Goal: Obtain resource: Download file/media

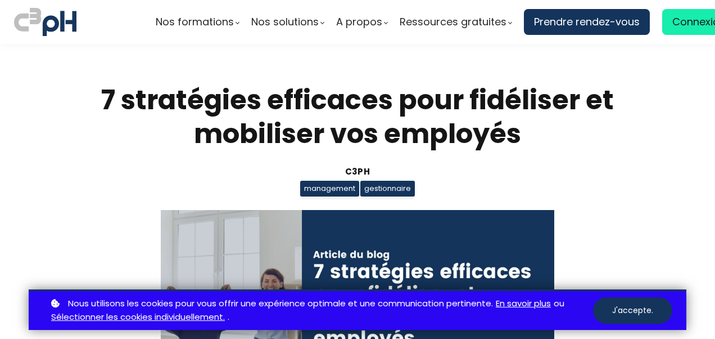
click at [642, 117] on section "7 stratégies efficaces pour fidéliser et mobiliser vos employés C3pH management…" at bounding box center [357, 261] width 715 height 435
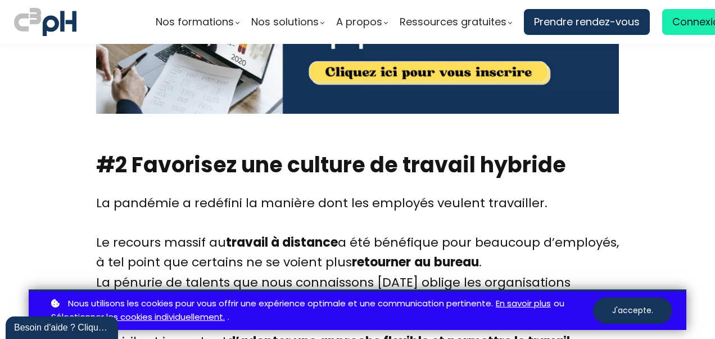
scroll to position [2789, 0]
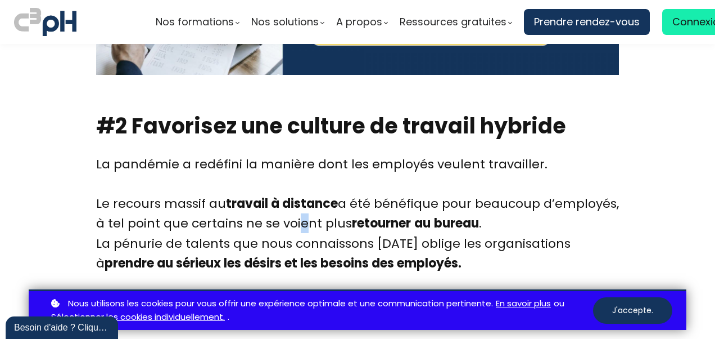
drag, startPoint x: 377, startPoint y: 143, endPoint x: 292, endPoint y: 195, distance: 99.4
click at [292, 195] on div "La pandémie a redéfini la manière dont les employés veulent travailler. Le reco…" at bounding box center [357, 193] width 523 height 79
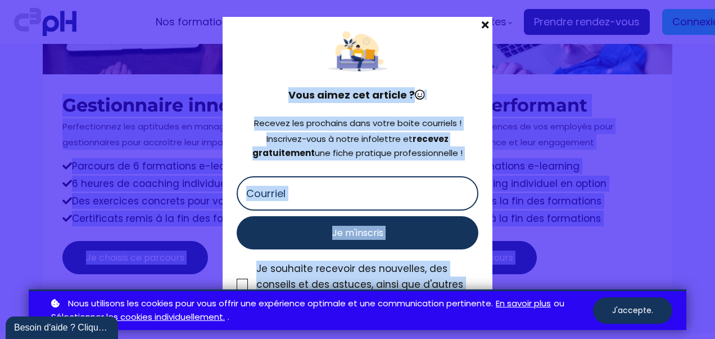
scroll to position [7488, 0]
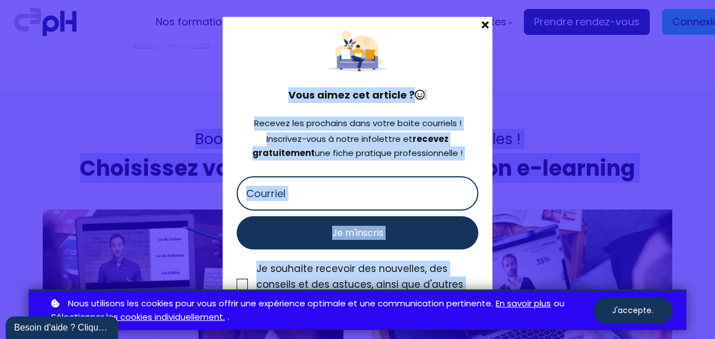
drag, startPoint x: 84, startPoint y: 89, endPoint x: 594, endPoint y: 258, distance: 537.3
click at [594, 258] on div "Nos formations Parcours gestionnaire Parcours employés" at bounding box center [357, 169] width 715 height 339
click at [488, 23] on span at bounding box center [485, 25] width 15 height 16
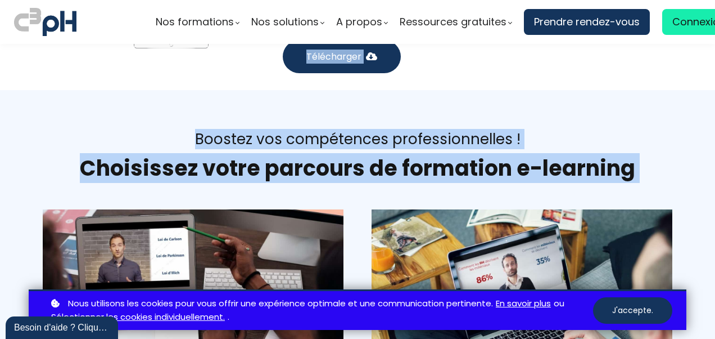
copy div "7 stratégies efficaces pour fidéliser et mobiliser vos employés C3pH management…"
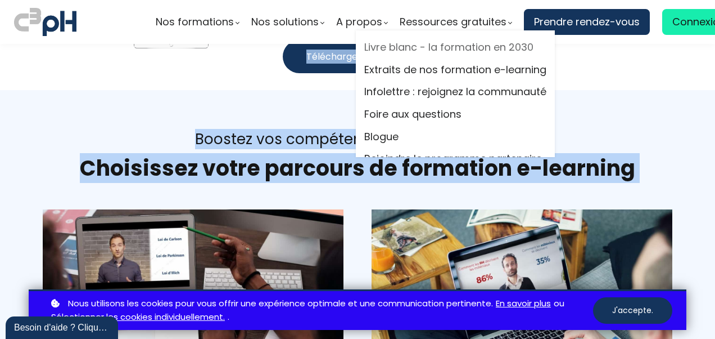
click at [410, 46] on link "Livre blanc - la formation en 2030" at bounding box center [455, 47] width 182 height 17
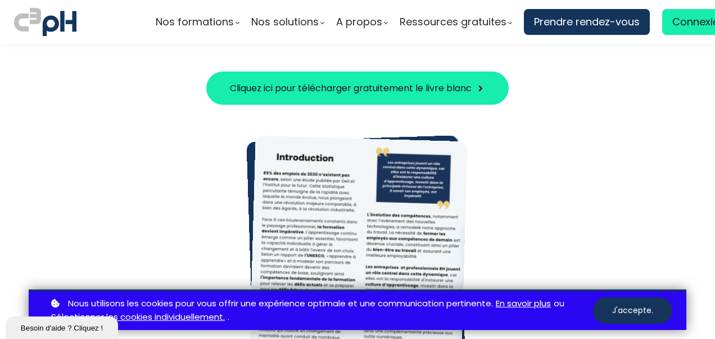
scroll to position [562, 0]
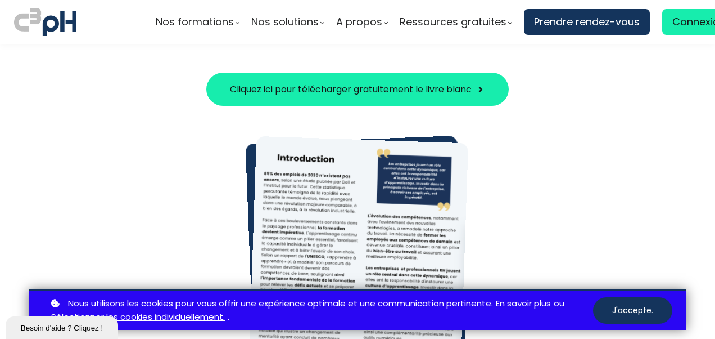
click at [453, 86] on span "Cliquez ici pour télécharger gratuitement le livre blanc" at bounding box center [351, 89] width 242 height 14
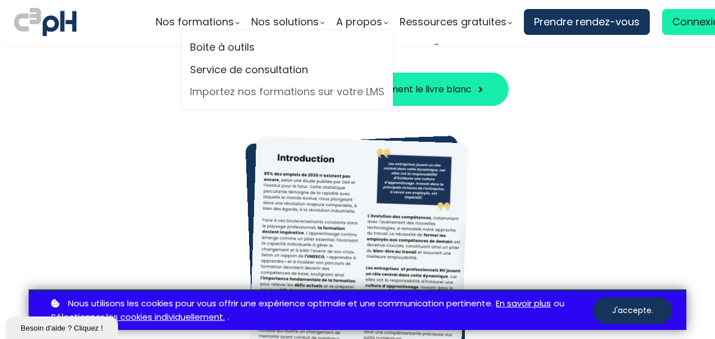
click at [245, 94] on link "Importez nos formations sur votre LMS" at bounding box center [287, 91] width 195 height 17
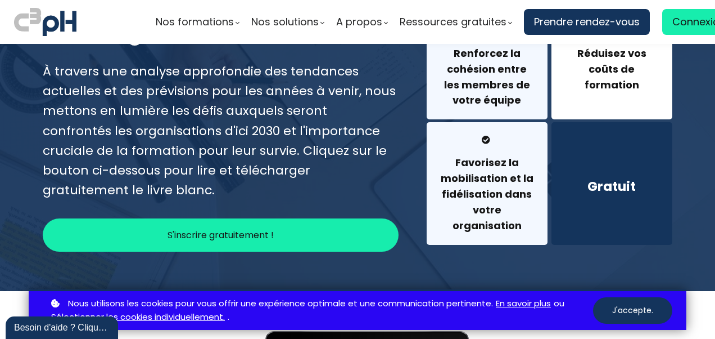
scroll to position [188, 0]
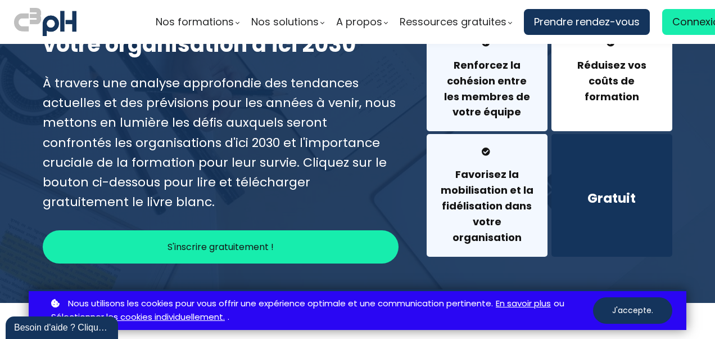
click at [574, 215] on div "Gratuit" at bounding box center [612, 195] width 121 height 122
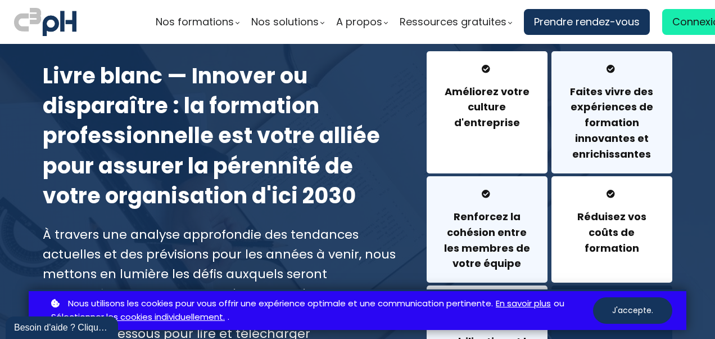
scroll to position [0, 0]
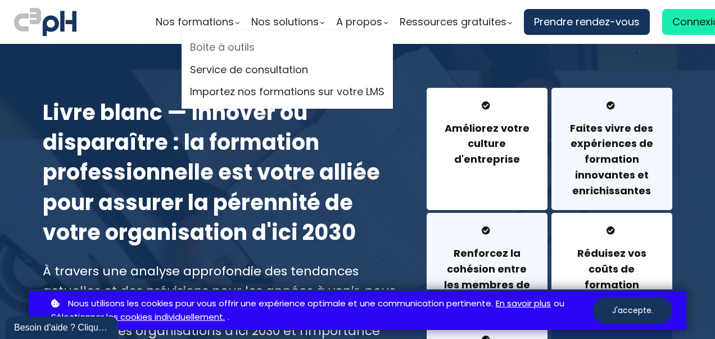
click at [233, 48] on link "Boite à outils" at bounding box center [287, 47] width 195 height 17
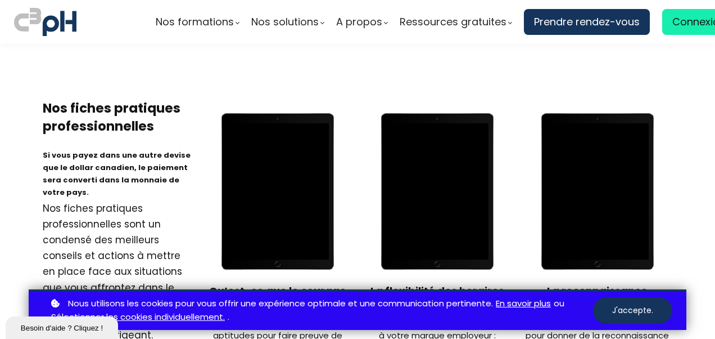
scroll to position [480, 0]
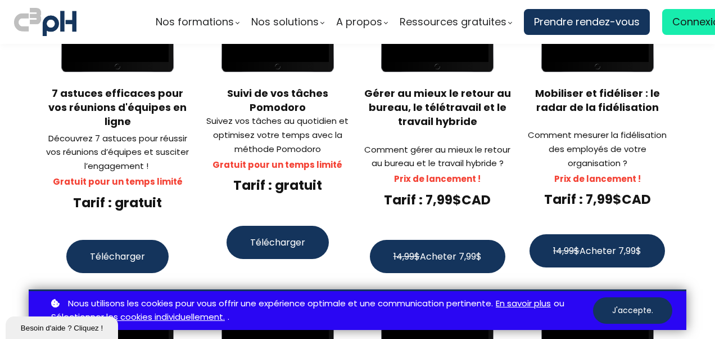
scroll to position [1380, 0]
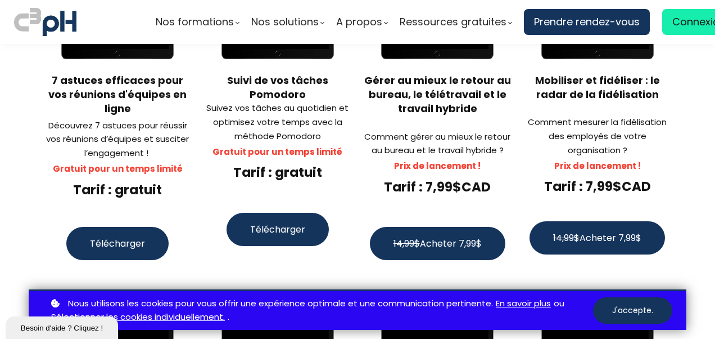
click at [253, 222] on span "Télécharger" at bounding box center [277, 229] width 55 height 14
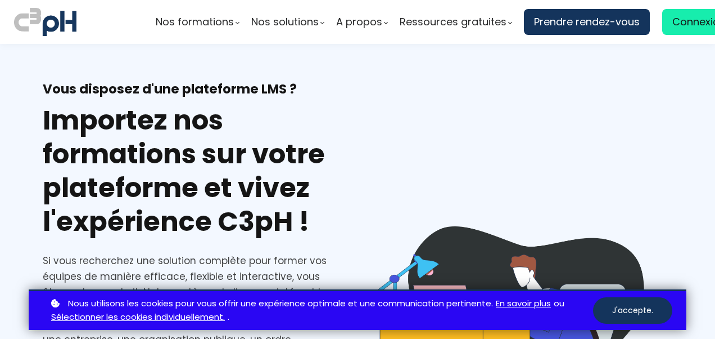
click at [243, 165] on h1 "Importez nos formations sur votre plateforme et vivez l'expérience C3pH !" at bounding box center [191, 170] width 296 height 135
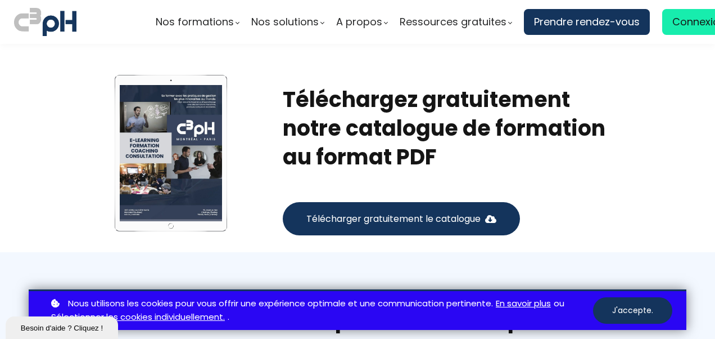
scroll to position [2722, 0]
